Goal: Find specific page/section: Find specific page/section

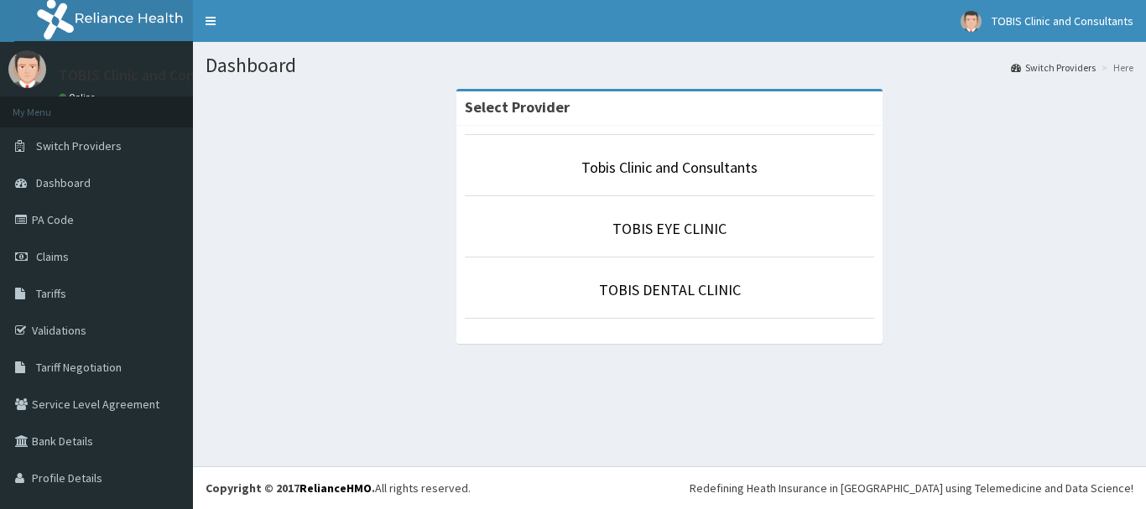
click at [72, 192] on link "Dashboard" at bounding box center [96, 182] width 193 height 37
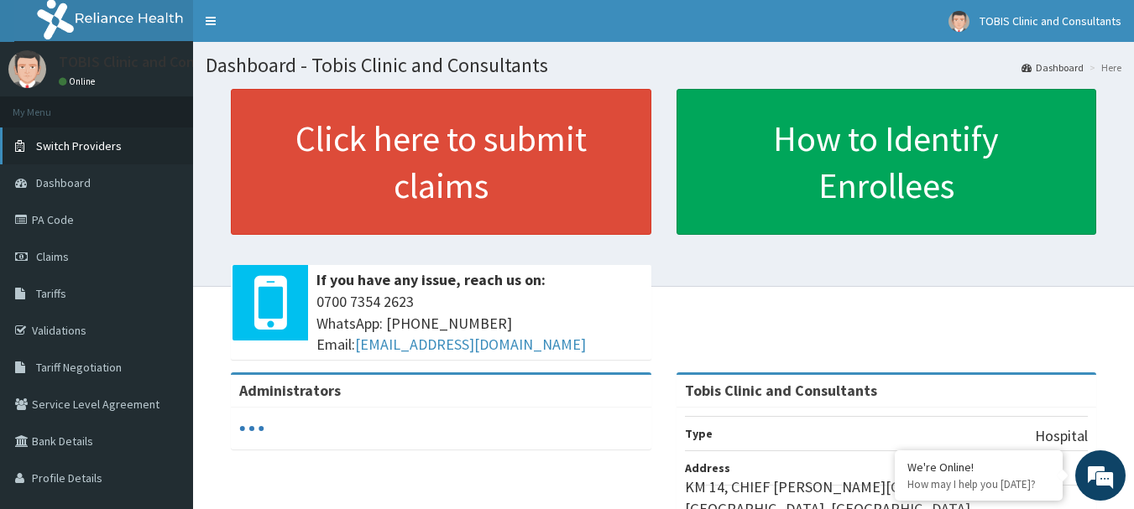
click at [93, 143] on span "Switch Providers" at bounding box center [79, 145] width 86 height 15
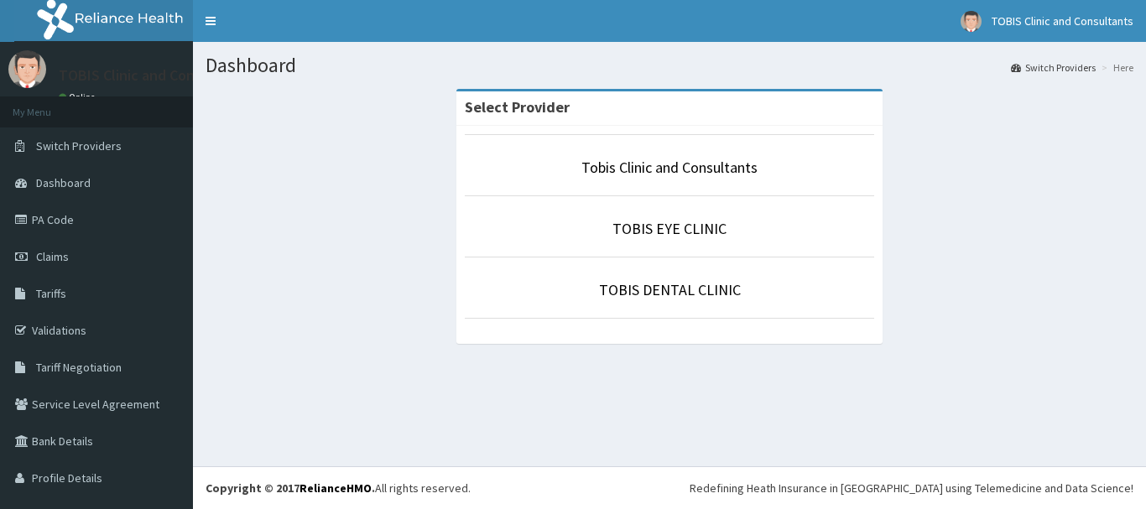
click at [603, 180] on li "Tobis Clinic and Consultants" at bounding box center [670, 165] width 410 height 62
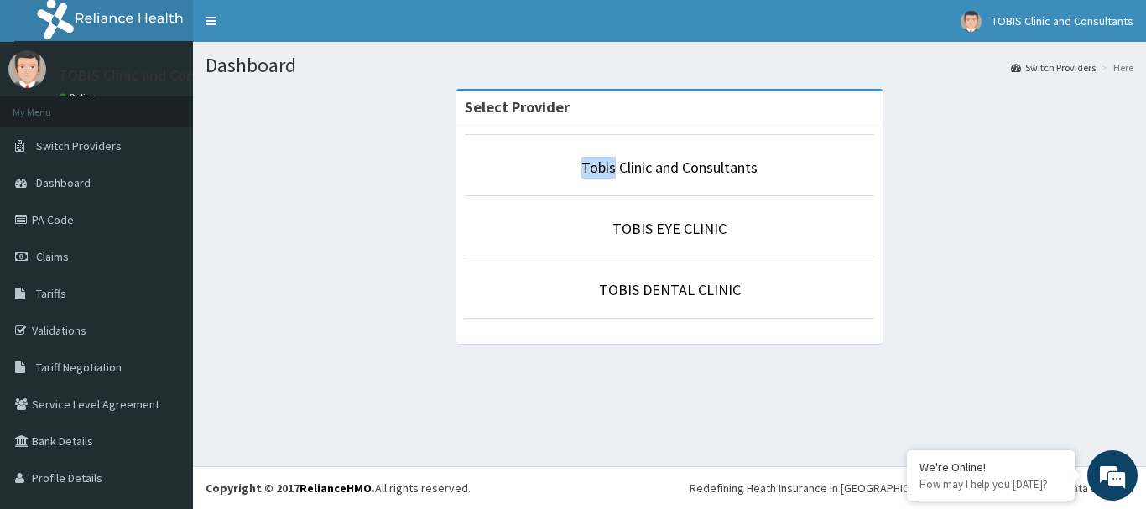
click at [603, 178] on p "Tobis Clinic and Consultants" at bounding box center [670, 168] width 410 height 22
click at [605, 176] on link "Tobis Clinic and Consultants" at bounding box center [670, 167] width 176 height 19
